Goal: Transaction & Acquisition: Purchase product/service

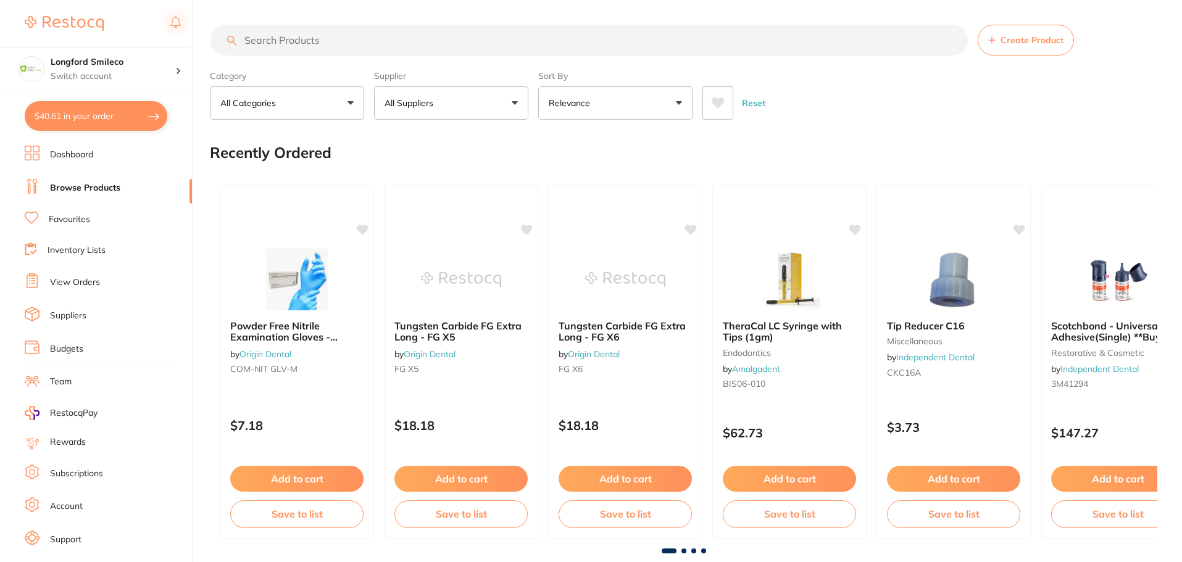
click at [276, 33] on input "search" at bounding box center [589, 40] width 758 height 31
type input "[DATE] day"
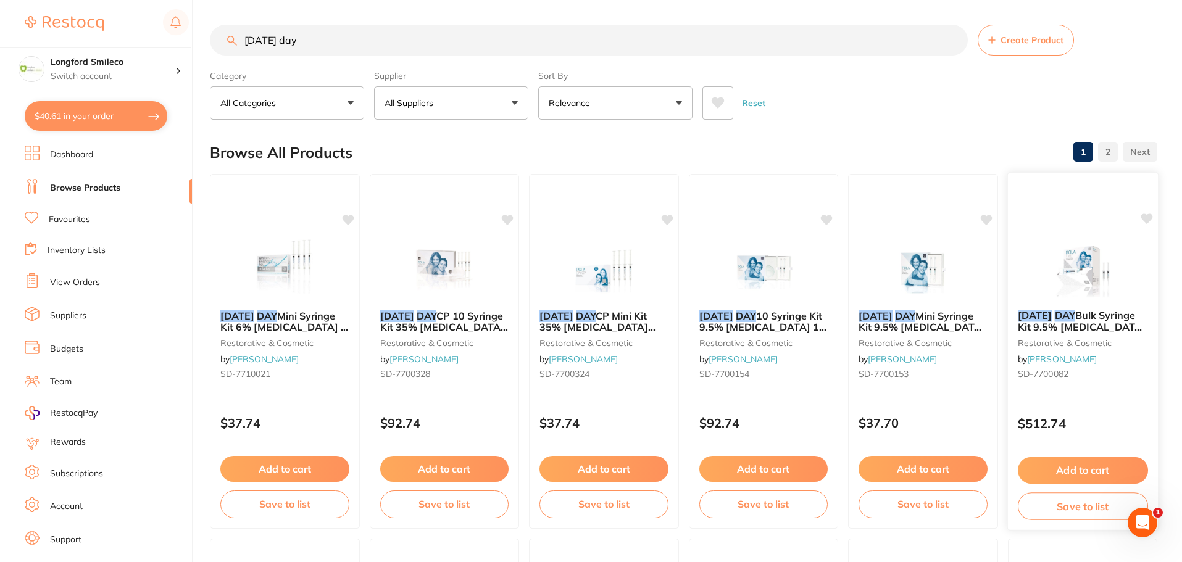
click at [1066, 311] on em "DAY" at bounding box center [1064, 315] width 20 height 12
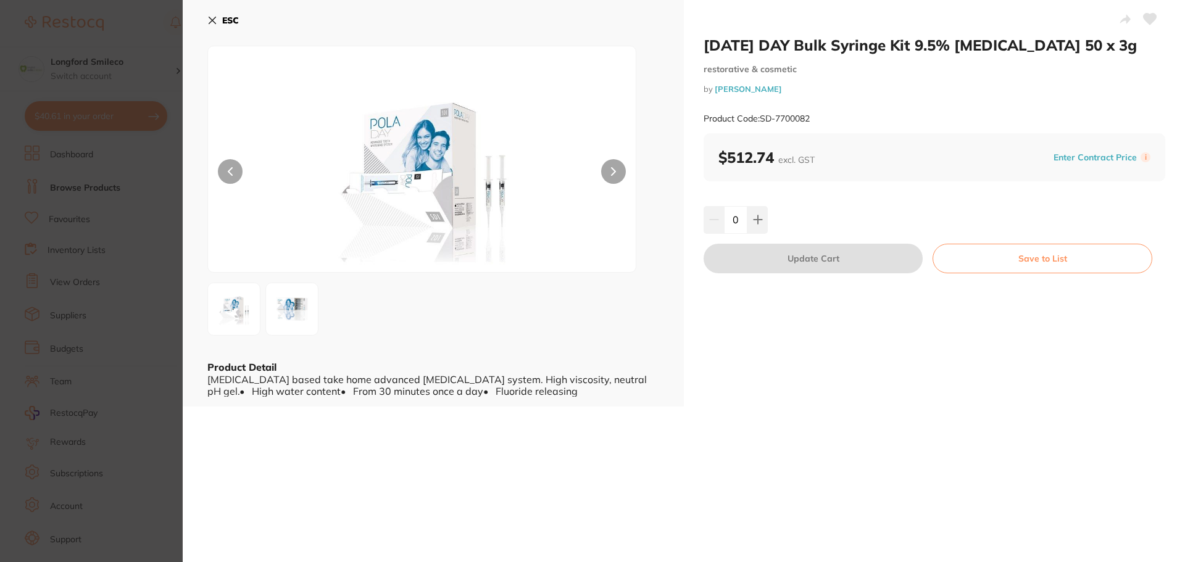
click at [158, 30] on section "[DATE] DAY Bulk Syringe Kit 9.5% [MEDICAL_DATA] 50 x 3g restorative & cosmetic …" at bounding box center [592, 281] width 1185 height 562
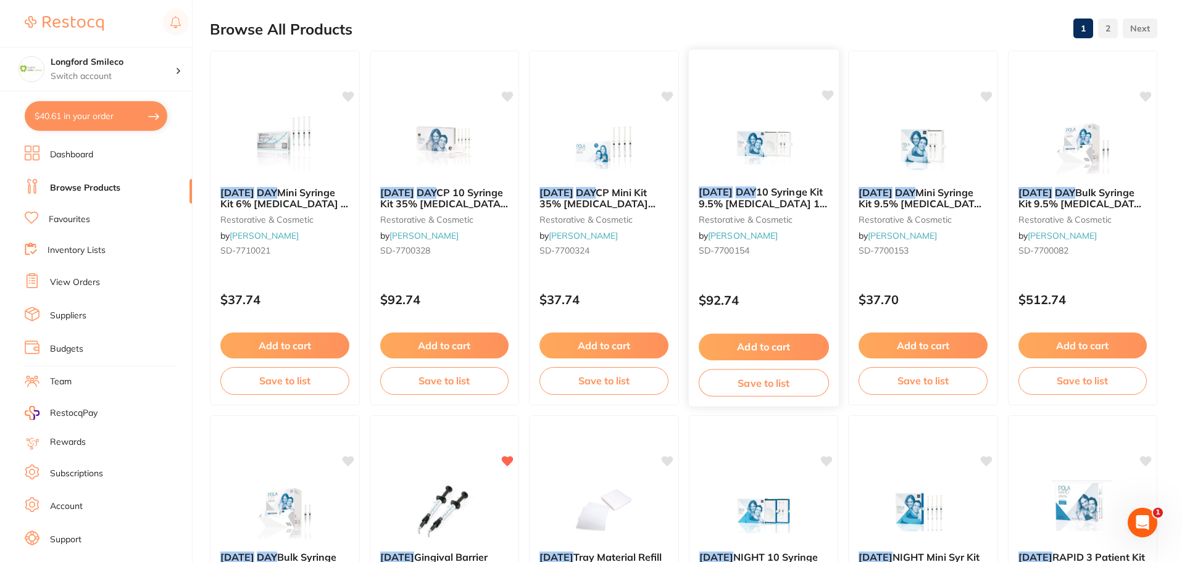
click at [775, 194] on span "10 Syringe Kit 9.5% [MEDICAL_DATA] 10 x 1.3g" at bounding box center [762, 203] width 128 height 35
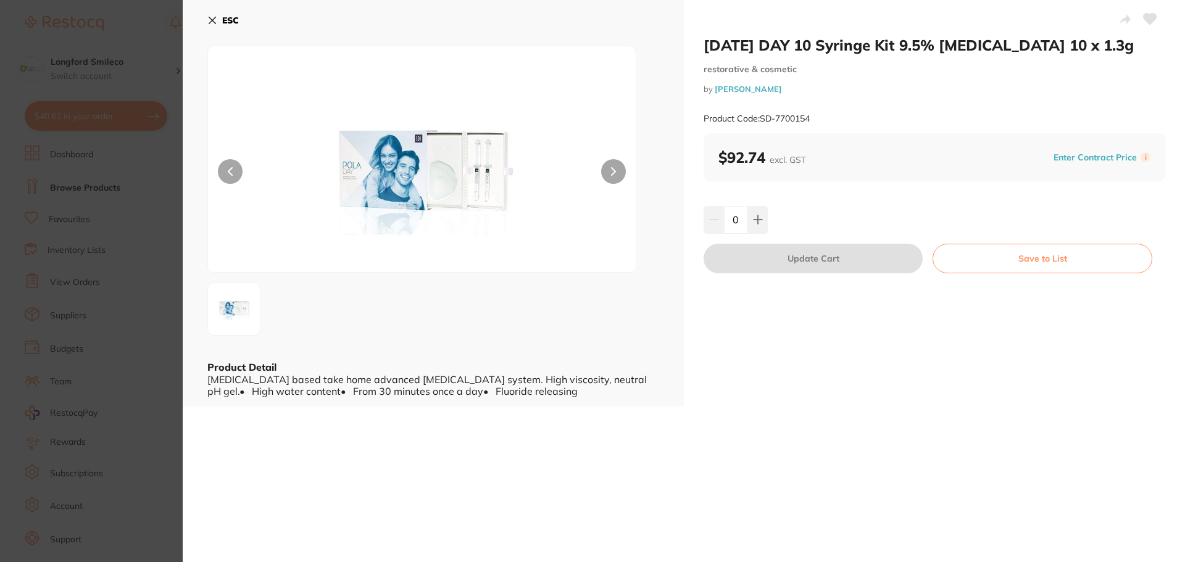
click at [135, 26] on section "[DATE] DAY 10 Syringe Kit 9.5% [MEDICAL_DATA] 10 x 1.3g restorative & cosmetic …" at bounding box center [592, 281] width 1185 height 562
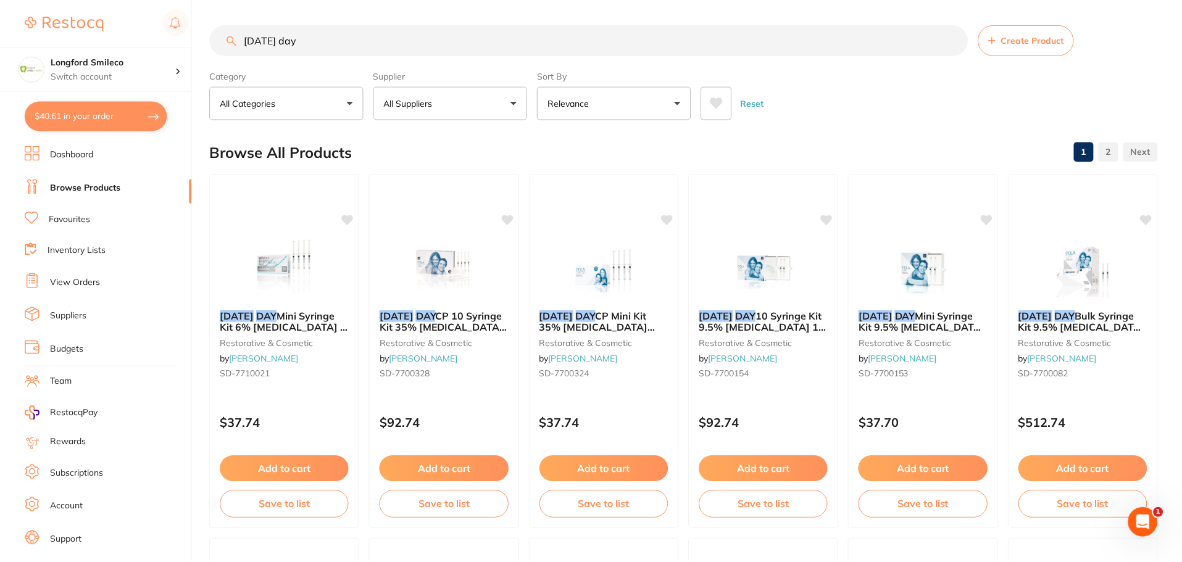
scroll to position [123, 0]
